Goal: Check status

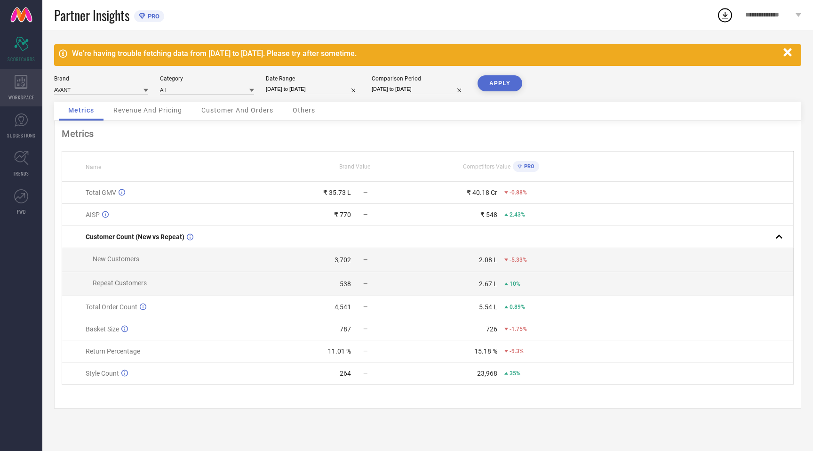
click at [25, 84] on icon at bounding box center [21, 82] width 13 height 14
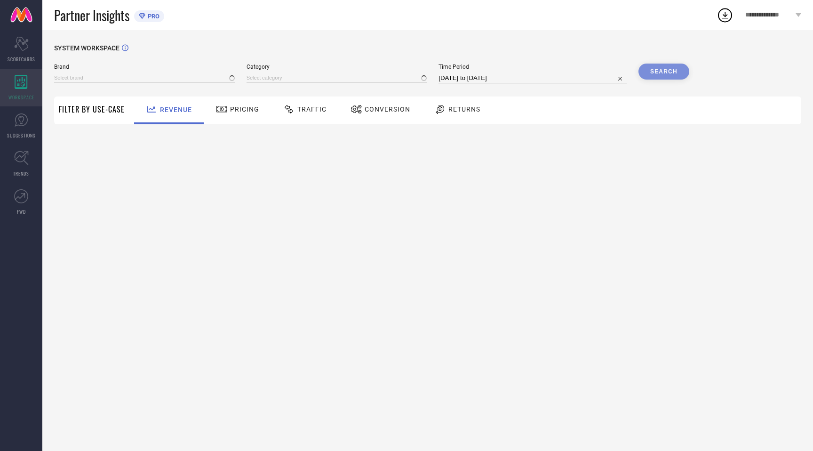
type input "AVANT"
type input "All"
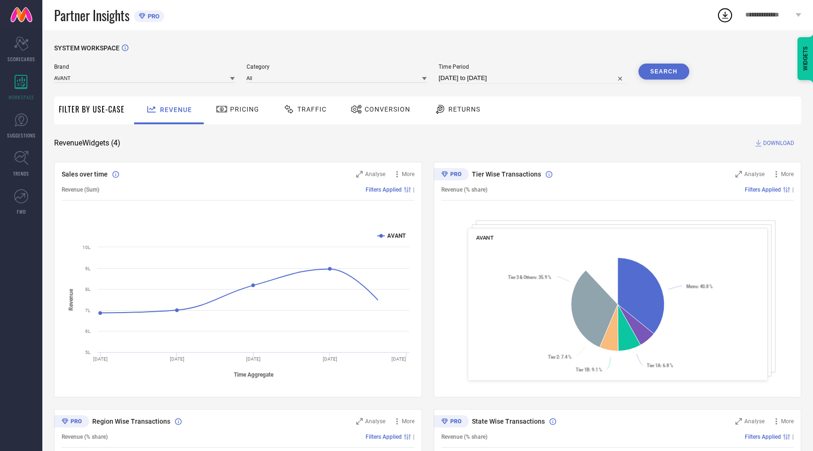
click at [310, 110] on span "Traffic" at bounding box center [311, 109] width 29 height 8
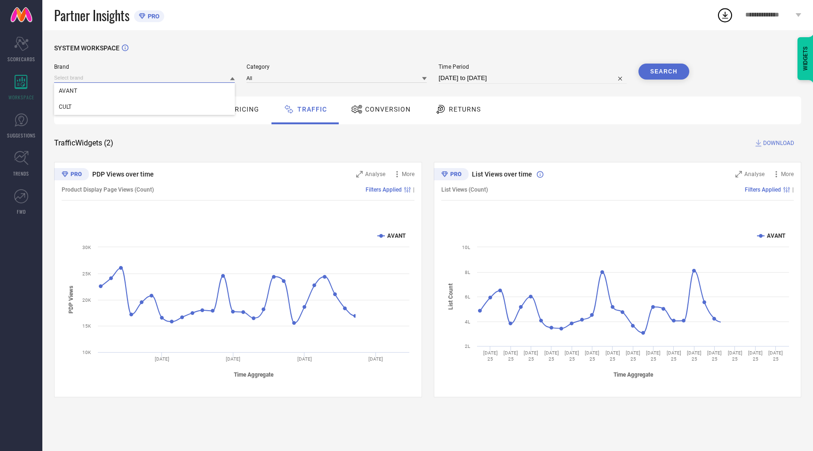
click at [120, 82] on input at bounding box center [144, 78] width 181 height 10
click at [104, 98] on div "AVANT" at bounding box center [144, 91] width 181 height 16
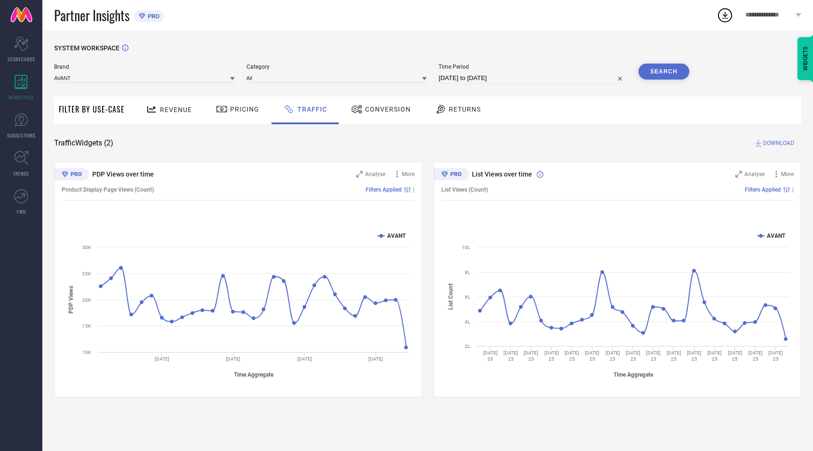
click at [121, 72] on div "AVANT" at bounding box center [144, 77] width 181 height 10
click at [117, 82] on input at bounding box center [144, 78] width 181 height 10
click at [107, 105] on div "CULT" at bounding box center [144, 107] width 181 height 16
click at [395, 76] on input at bounding box center [337, 78] width 181 height 10
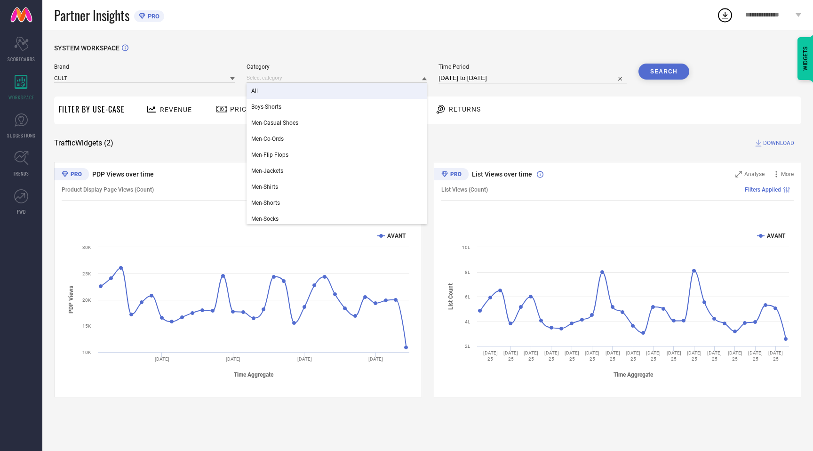
click at [318, 90] on div "All" at bounding box center [337, 91] width 181 height 16
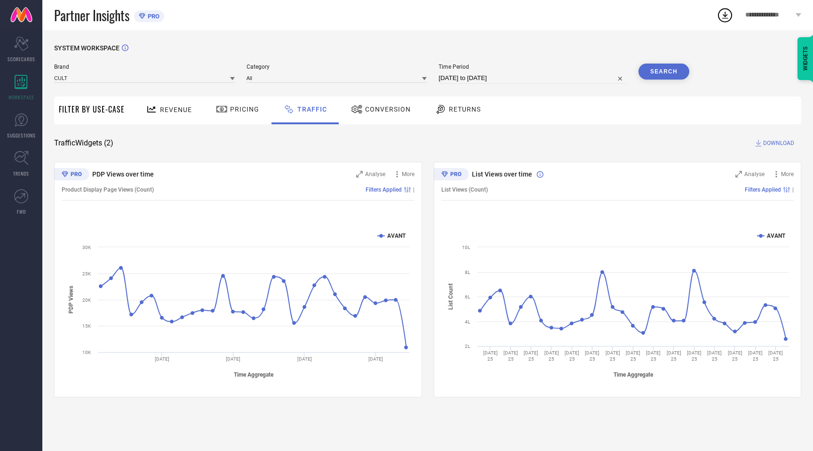
click at [493, 76] on input "[DATE] to [DATE]" at bounding box center [532, 77] width 188 height 11
select select "6"
select select "2025"
select select "7"
select select "2025"
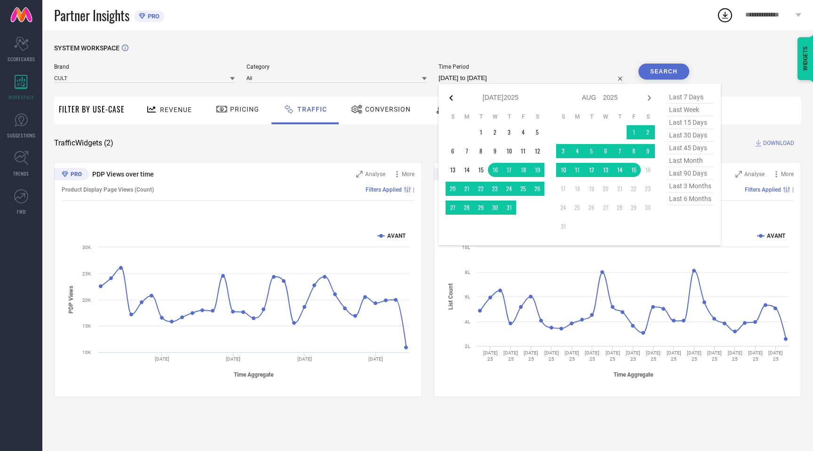
click at [452, 96] on icon at bounding box center [451, 97] width 11 height 11
select select "5"
select select "2025"
select select "6"
select select "2025"
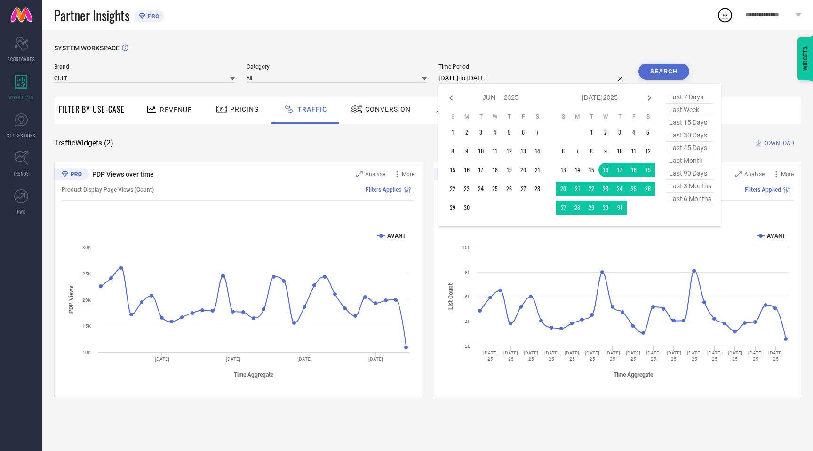
click at [452, 96] on icon at bounding box center [451, 97] width 11 height 11
select select "4"
select select "2025"
select select "5"
select select "2025"
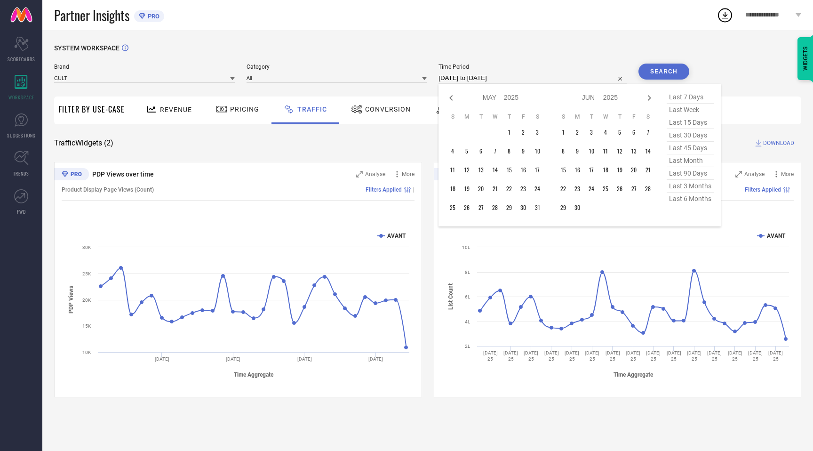
click at [452, 96] on icon at bounding box center [451, 97] width 11 height 11
select select "3"
select select "2025"
select select "4"
select select "2025"
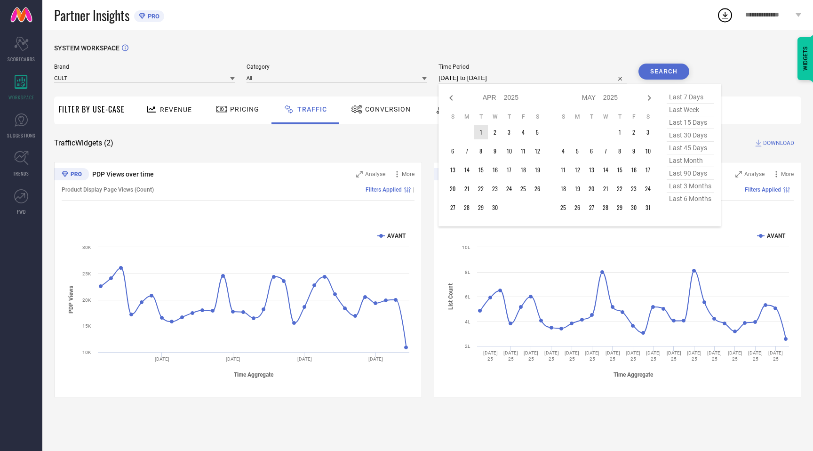
type input "After [DATE]"
click at [481, 135] on td "1" at bounding box center [481, 132] width 14 height 14
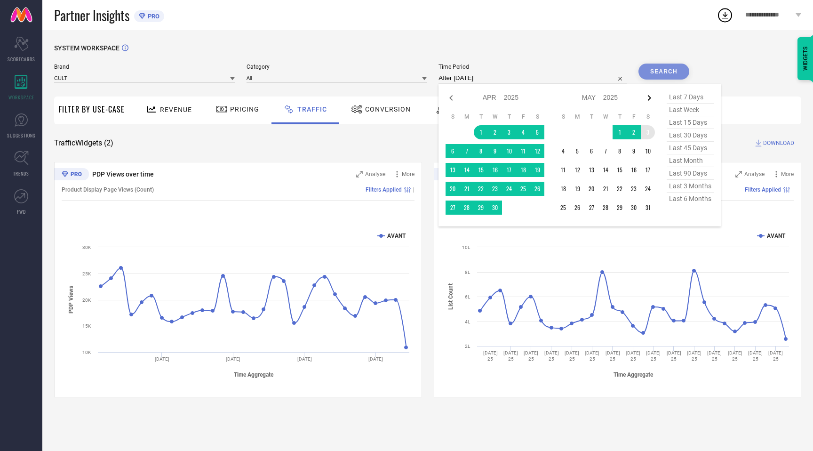
click at [650, 99] on icon at bounding box center [649, 97] width 11 height 11
select select "4"
select select "2025"
select select "5"
select select "2025"
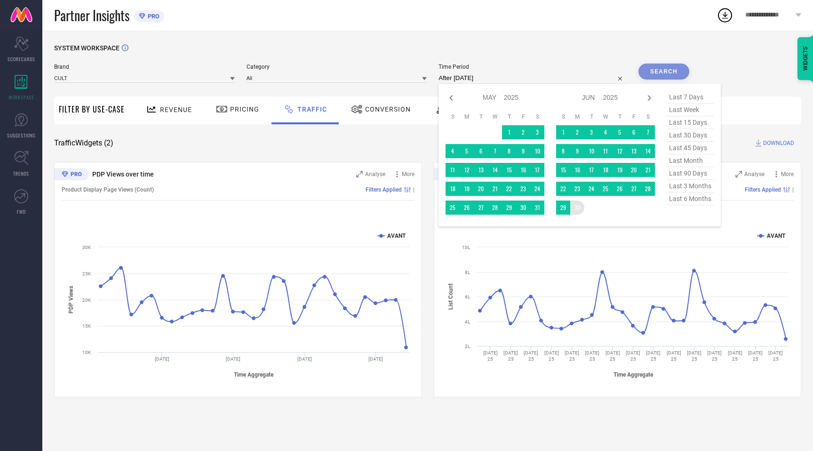
type input "[DATE] to [DATE]"
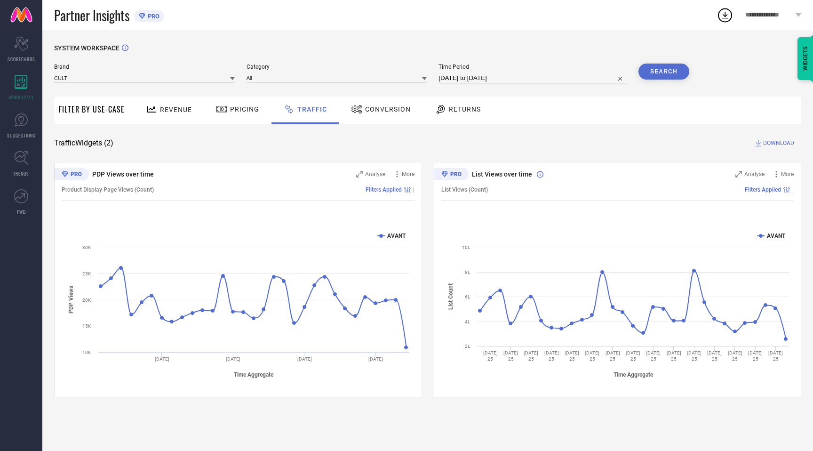
click at [670, 70] on button "Search" at bounding box center [663, 72] width 51 height 16
